Goal: Information Seeking & Learning: Learn about a topic

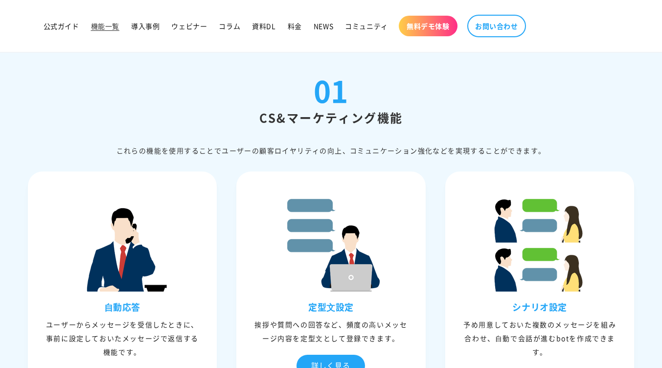
scroll to position [98, 0]
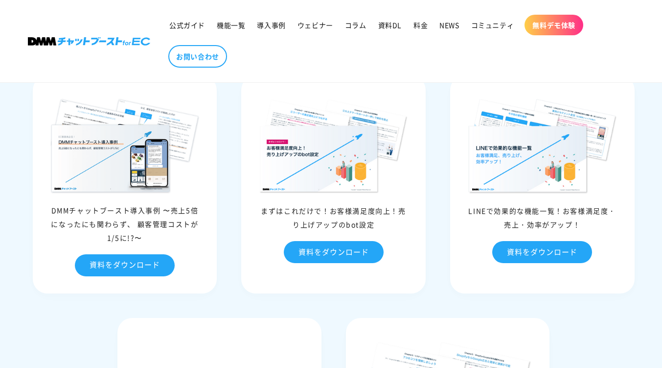
scroll to position [4305, 0]
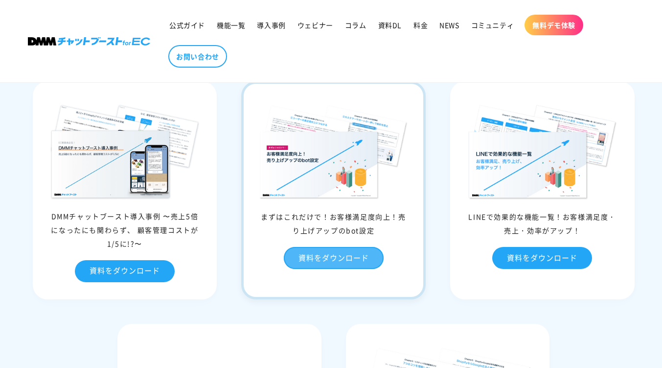
click at [339, 247] on link "資料をダウンロード" at bounding box center [334, 258] width 100 height 22
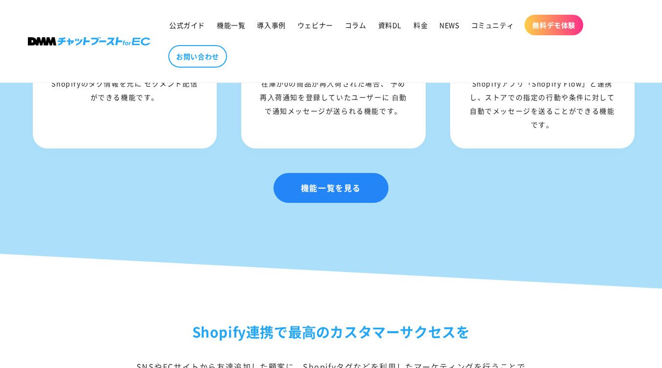
scroll to position [1469, 0]
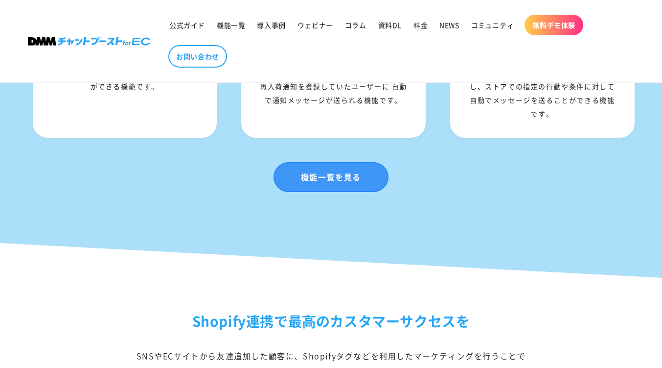
click at [309, 190] on link "機能一覧を見る" at bounding box center [331, 177] width 115 height 30
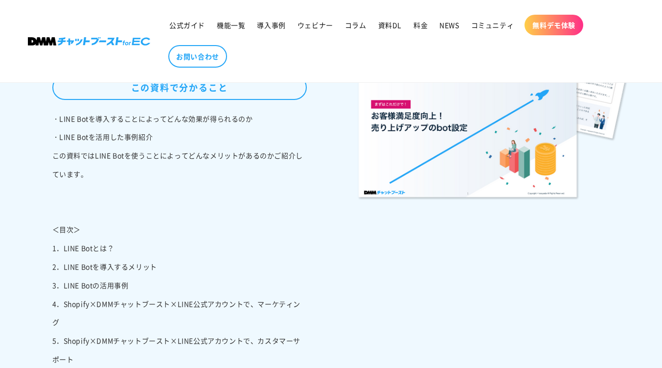
scroll to position [147, 0]
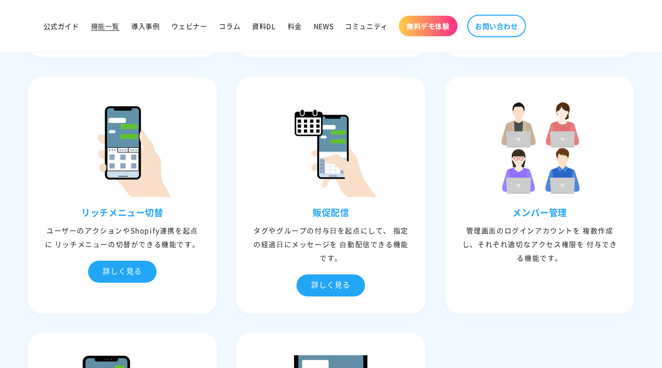
scroll to position [1028, 0]
